Goal: Information Seeking & Learning: Learn about a topic

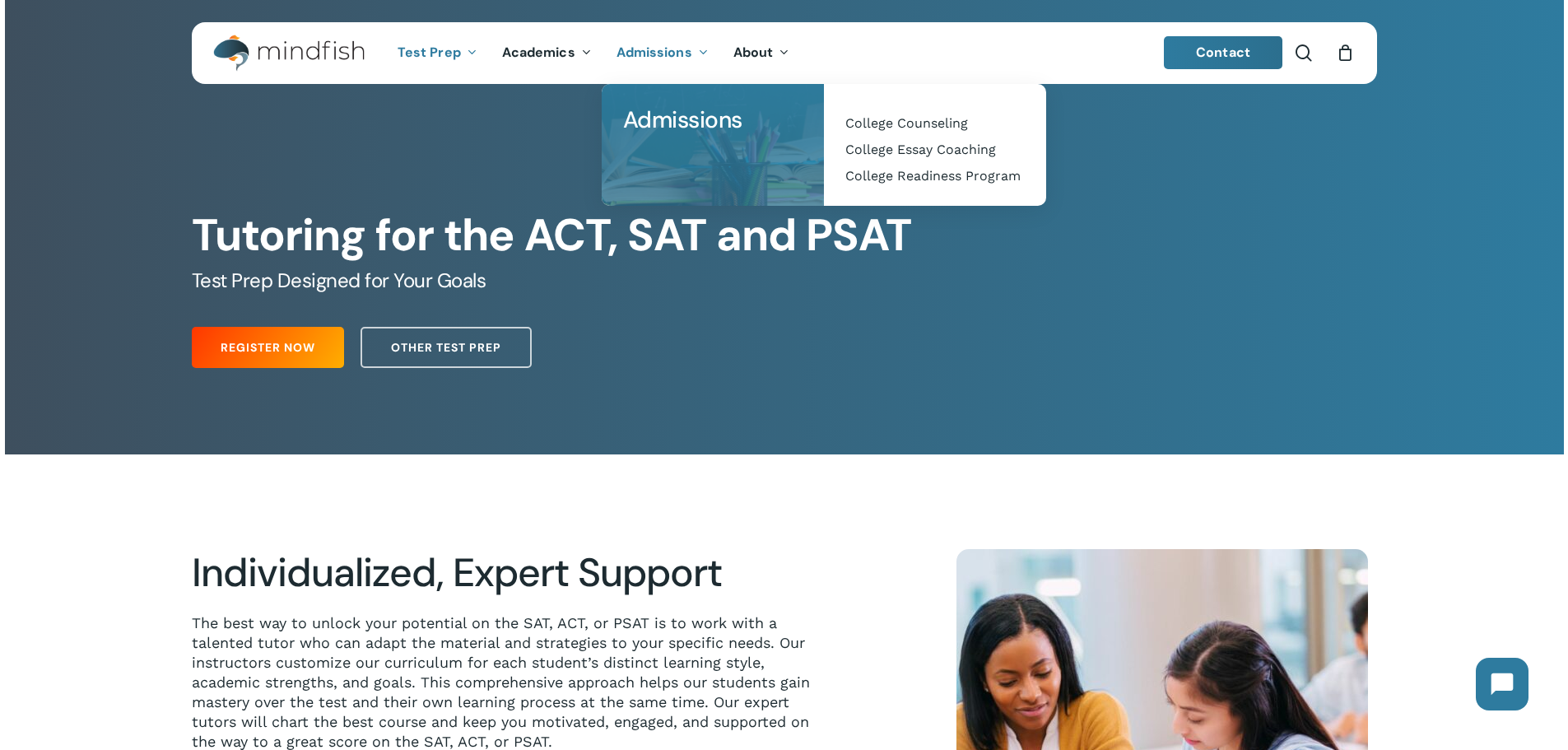
click at [651, 57] on span "Admissions" at bounding box center [654, 52] width 76 height 17
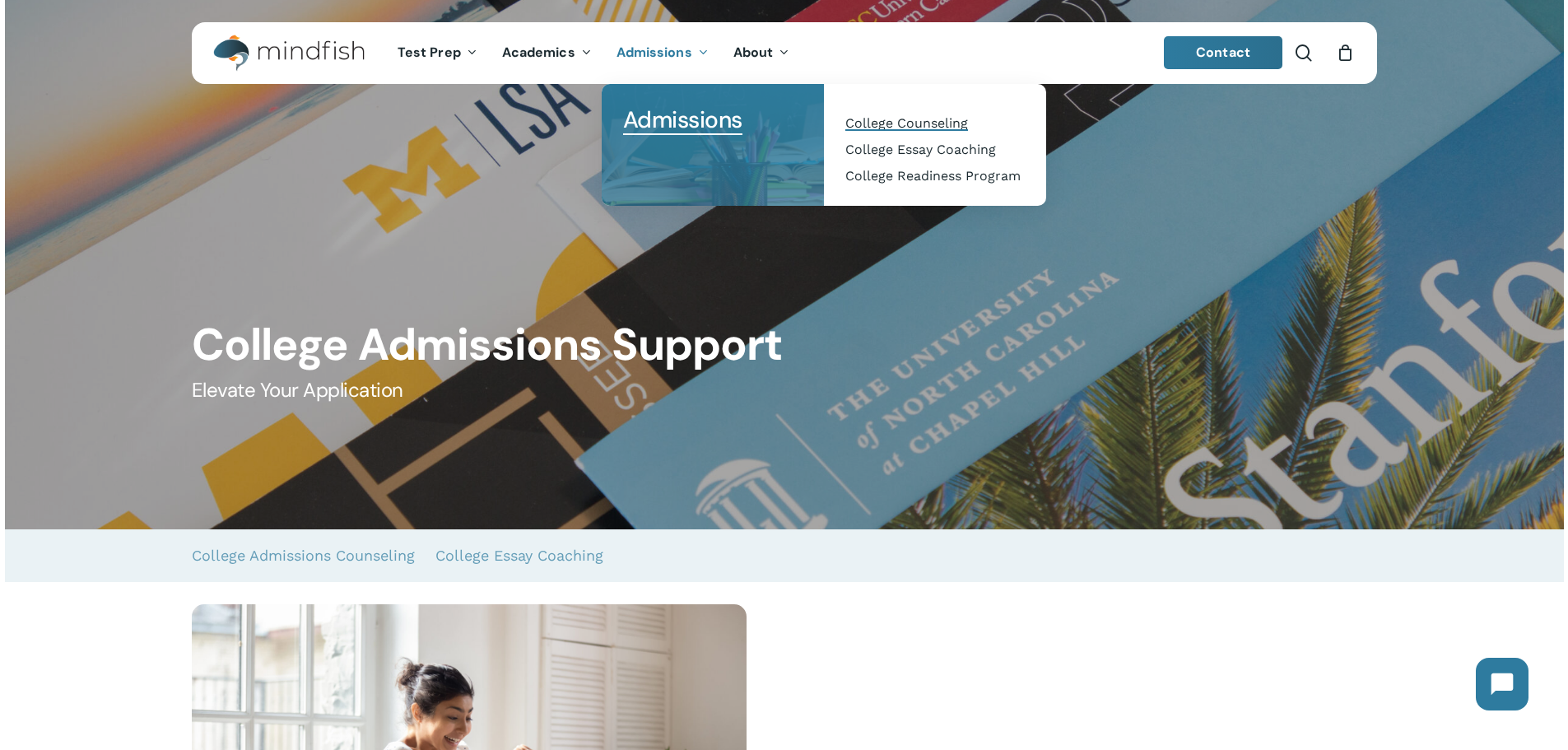
click at [861, 124] on span "College Counseling" at bounding box center [907, 124] width 123 height 16
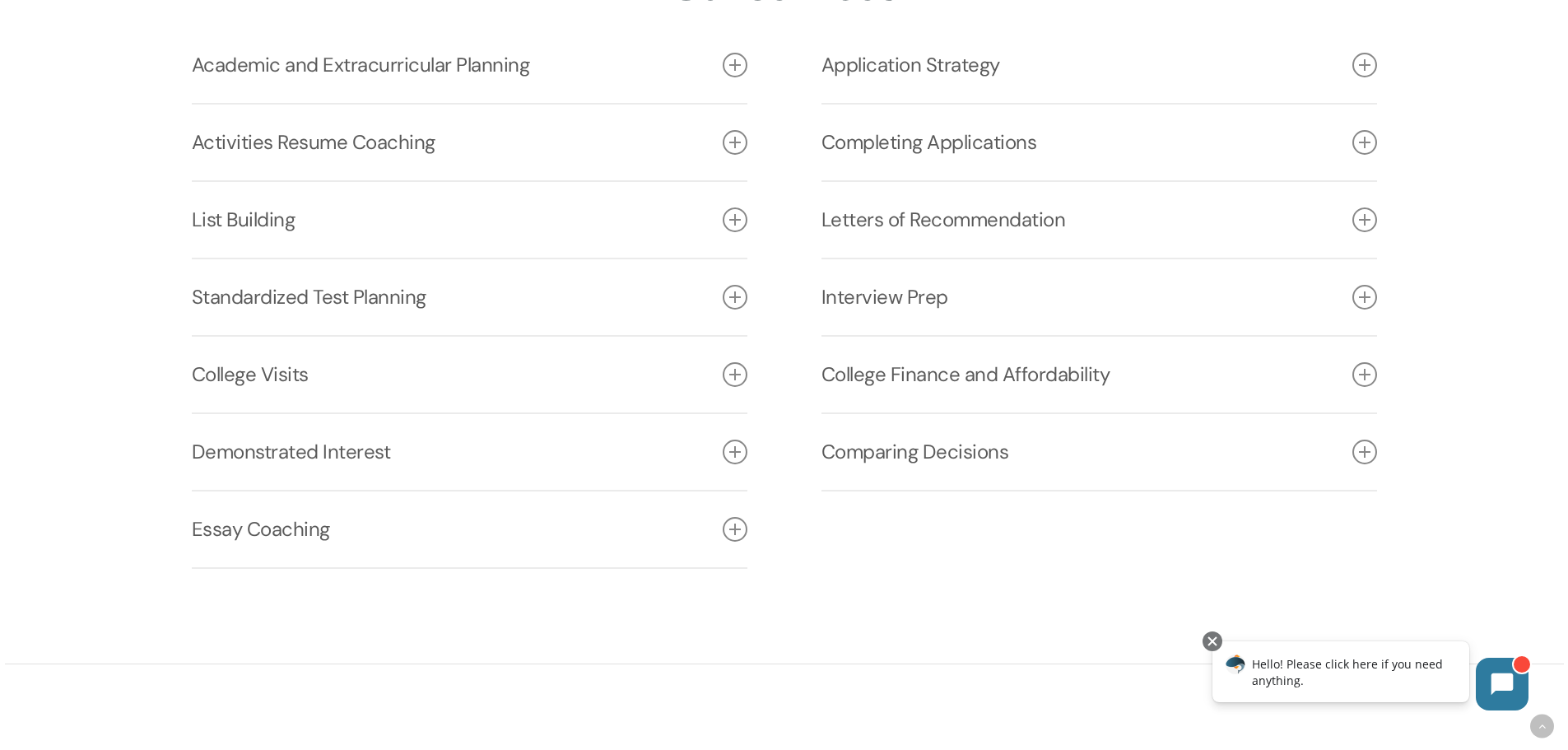
scroll to position [2469, 0]
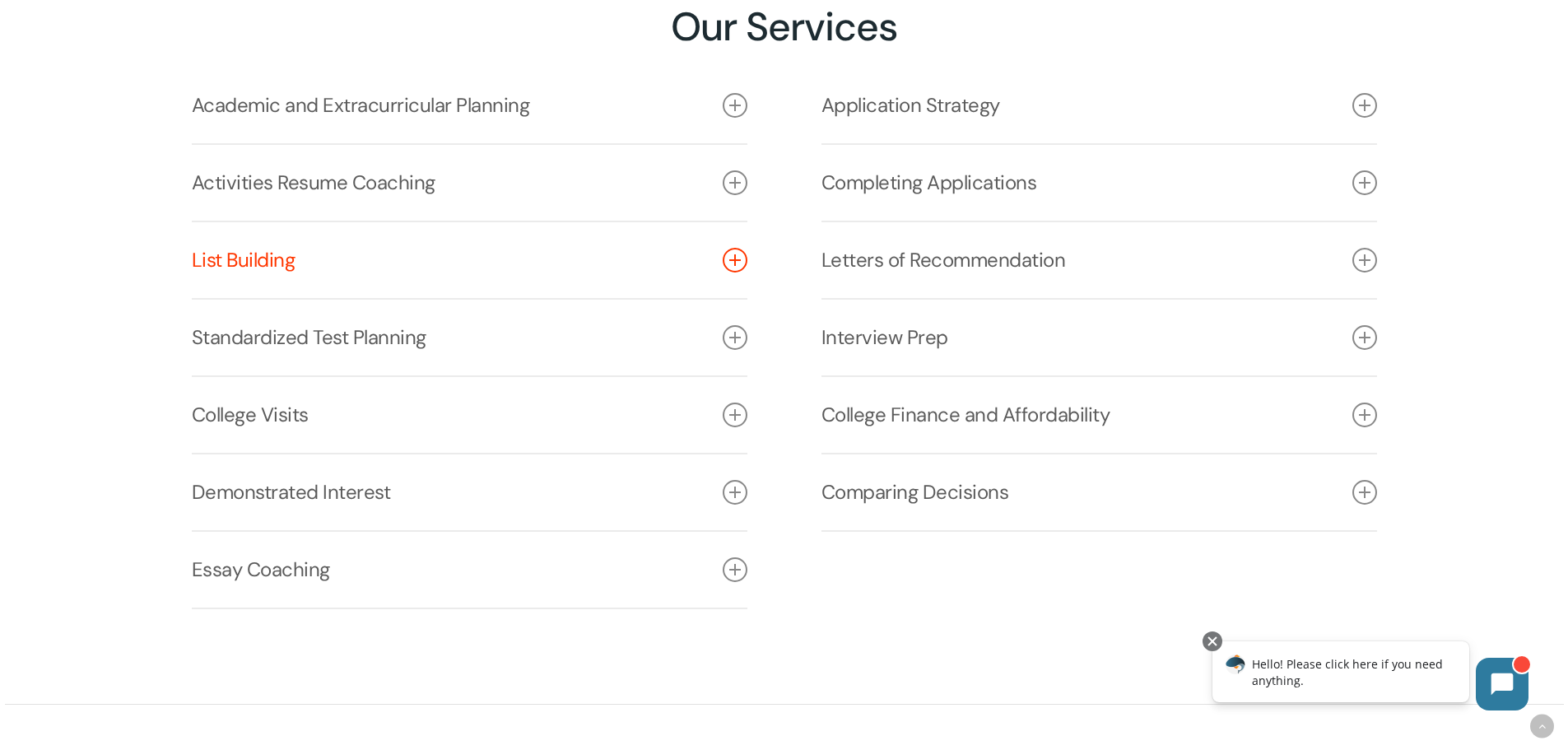
click at [287, 270] on link "List Building" at bounding box center [470, 260] width 555 height 76
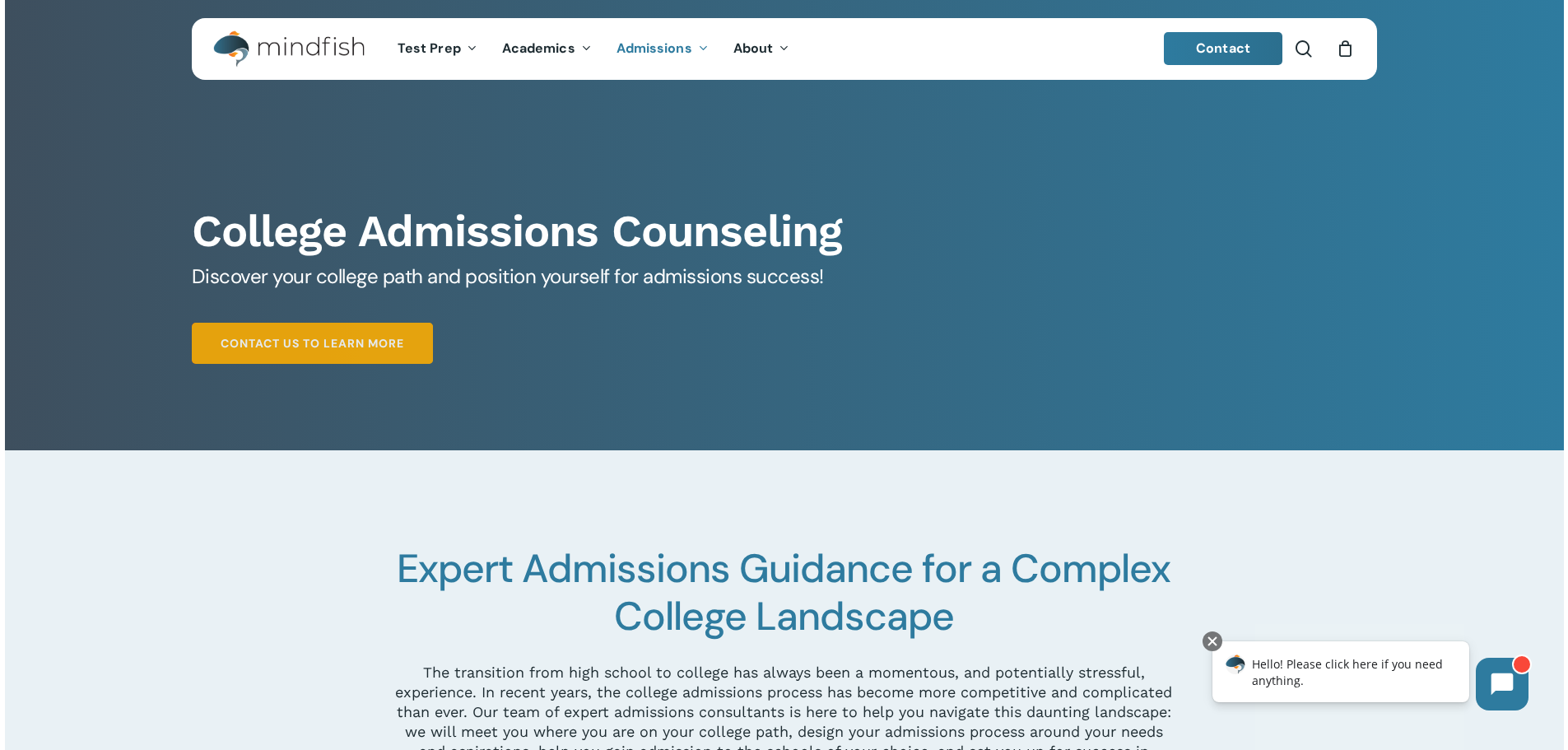
scroll to position [0, 0]
